Goal: Task Accomplishment & Management: Use online tool/utility

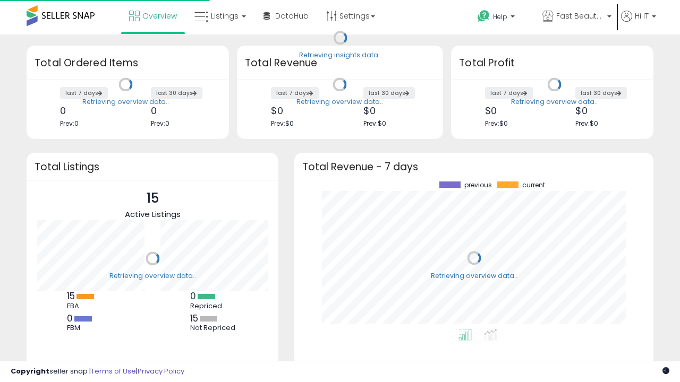
scroll to position [148, 338]
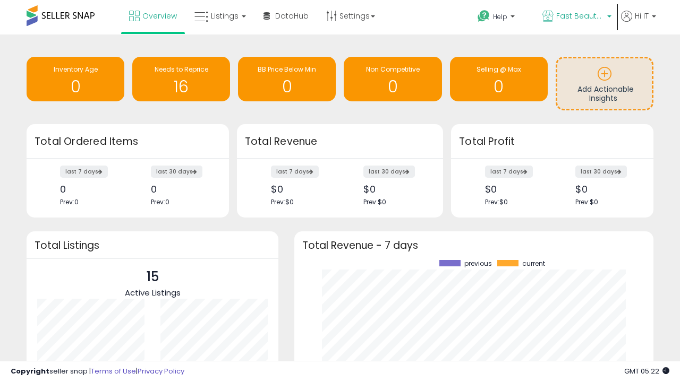
click at [576, 17] on span "Fast Beauty ([GEOGRAPHIC_DATA])" at bounding box center [580, 16] width 48 height 11
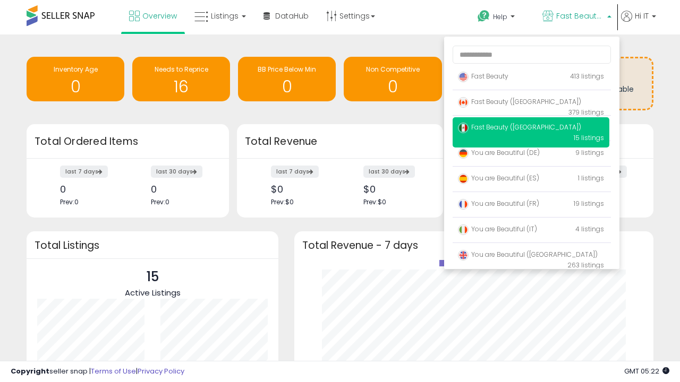
click at [531, 78] on p "Fast Beauty 413 listings" at bounding box center [531, 76] width 157 height 21
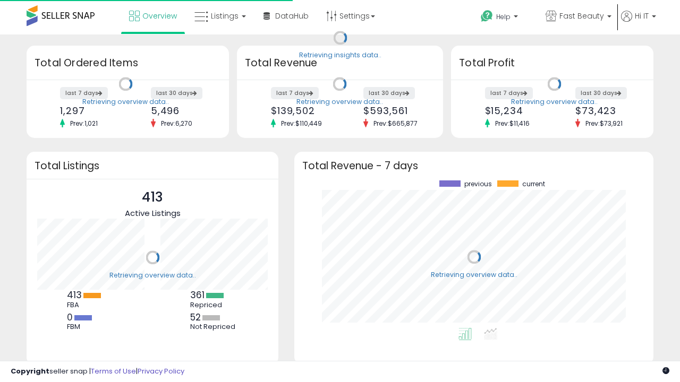
scroll to position [148, 338]
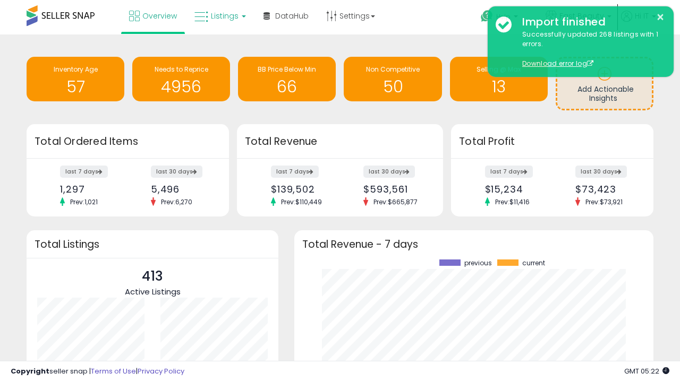
click at [219, 16] on span "Listings" at bounding box center [225, 16] width 28 height 11
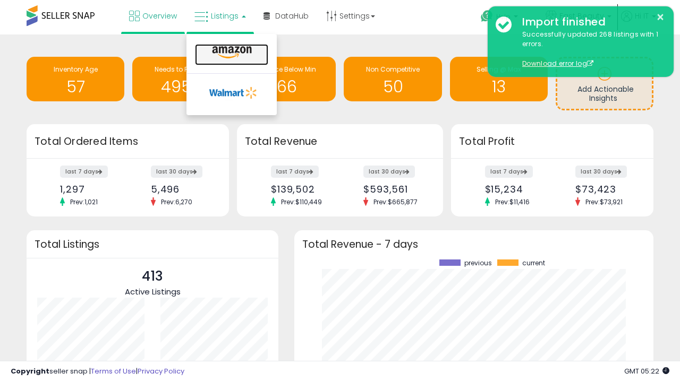
click at [231, 53] on icon at bounding box center [232, 53] width 46 height 14
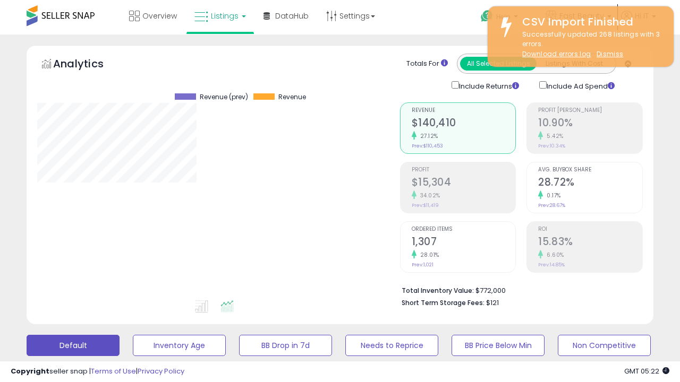
scroll to position [218, 362]
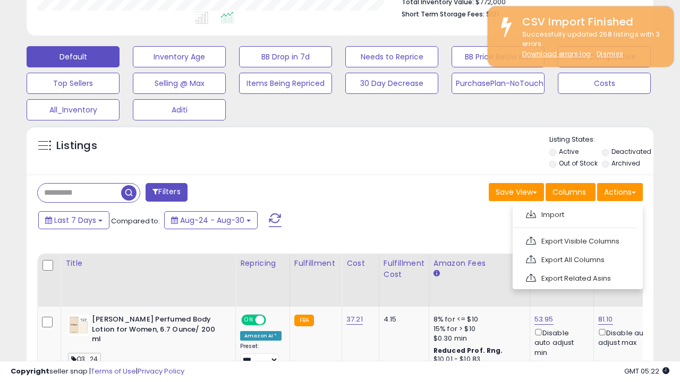
click at [531, 213] on span at bounding box center [531, 214] width 10 height 8
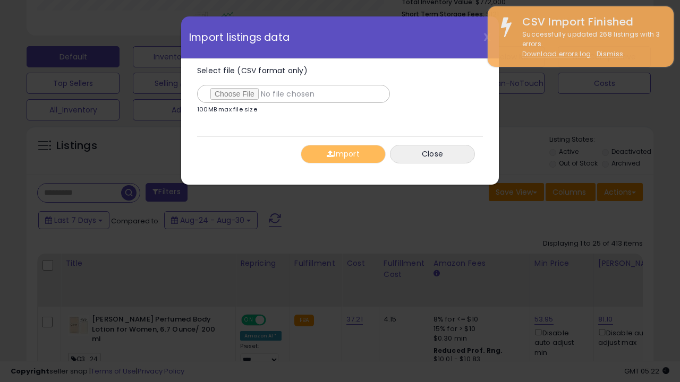
type input "**********"
click at [343, 154] on button "Import" at bounding box center [343, 154] width 85 height 19
